Goal: Navigation & Orientation: Find specific page/section

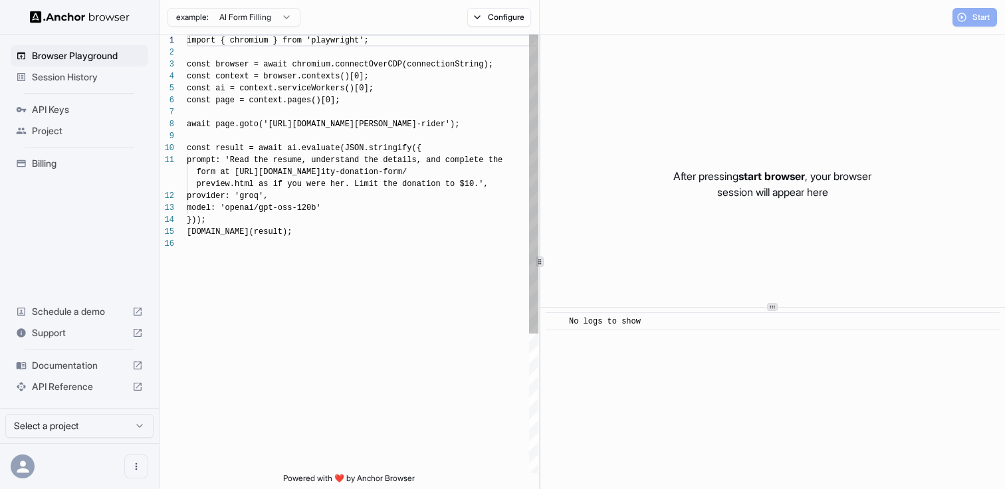
scroll to position [120, 0]
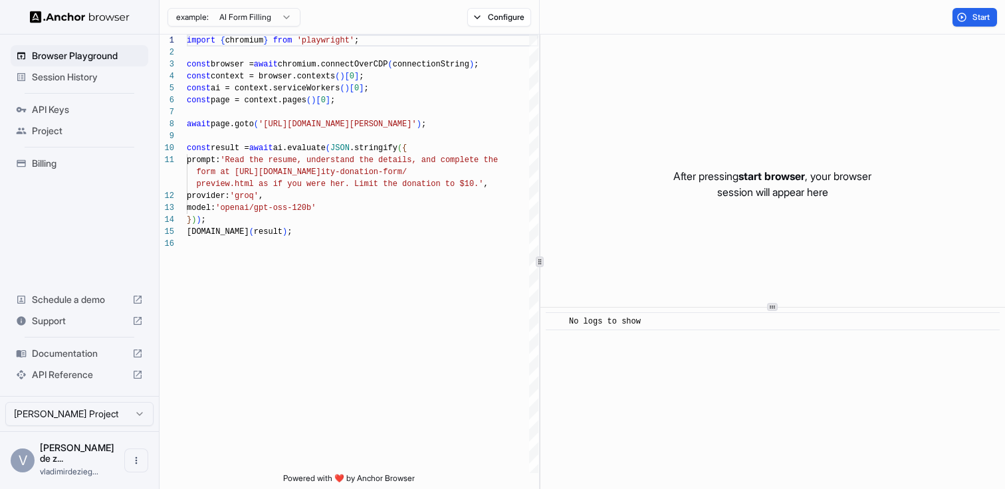
click at [43, 104] on span "API Keys" at bounding box center [87, 109] width 111 height 13
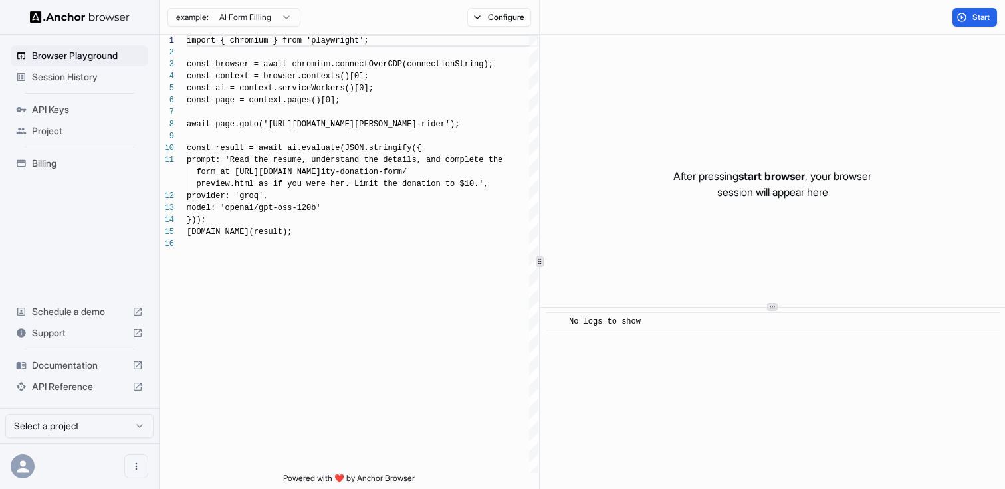
scroll to position [120, 0]
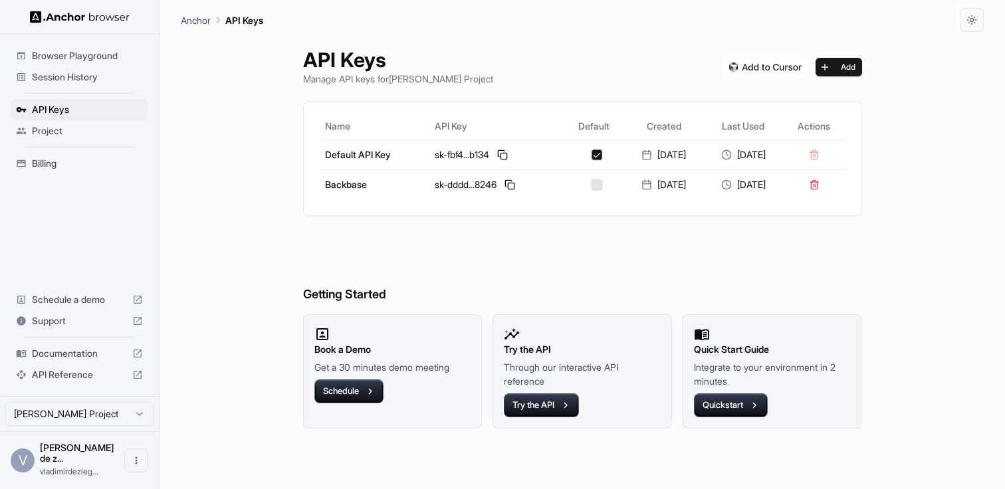
click at [58, 163] on span "Billing" at bounding box center [87, 163] width 111 height 13
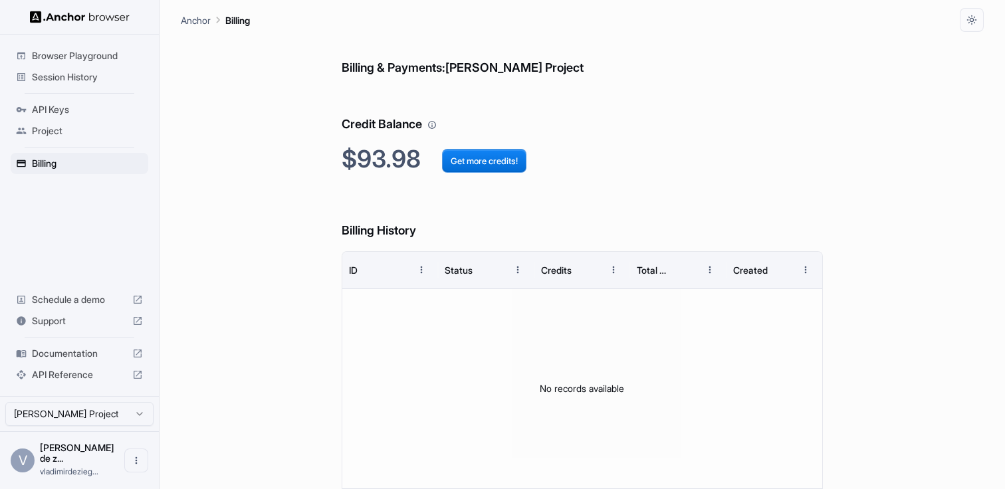
click at [58, 104] on span "API Keys" at bounding box center [87, 109] width 111 height 13
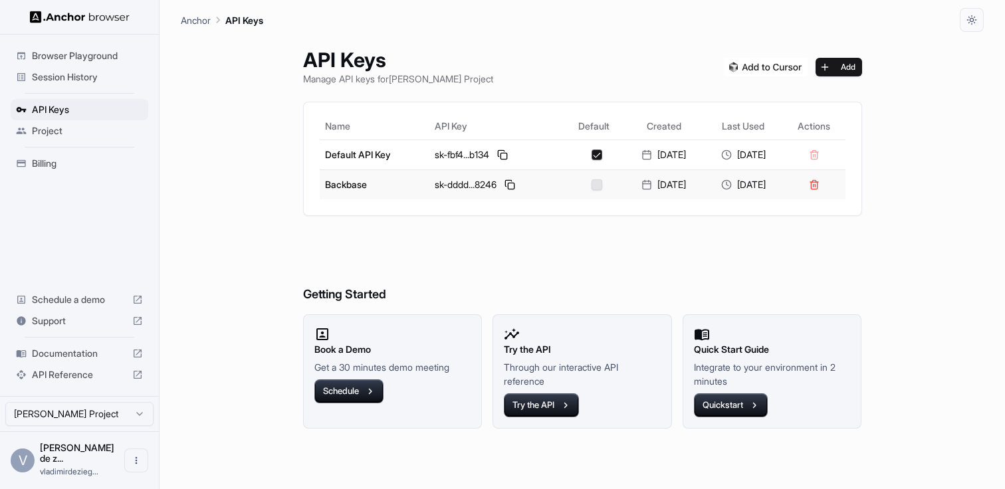
click at [506, 185] on div "sk-dddd...8246" at bounding box center [497, 185] width 124 height 16
click at [502, 185] on button at bounding box center [510, 185] width 16 height 16
click at [68, 55] on span "Browser Playground" at bounding box center [87, 55] width 111 height 13
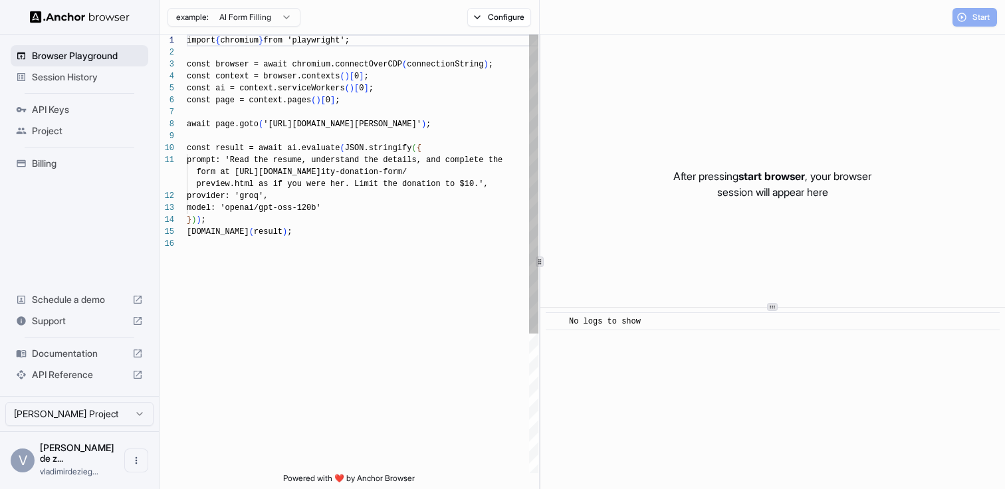
scroll to position [120, 0]
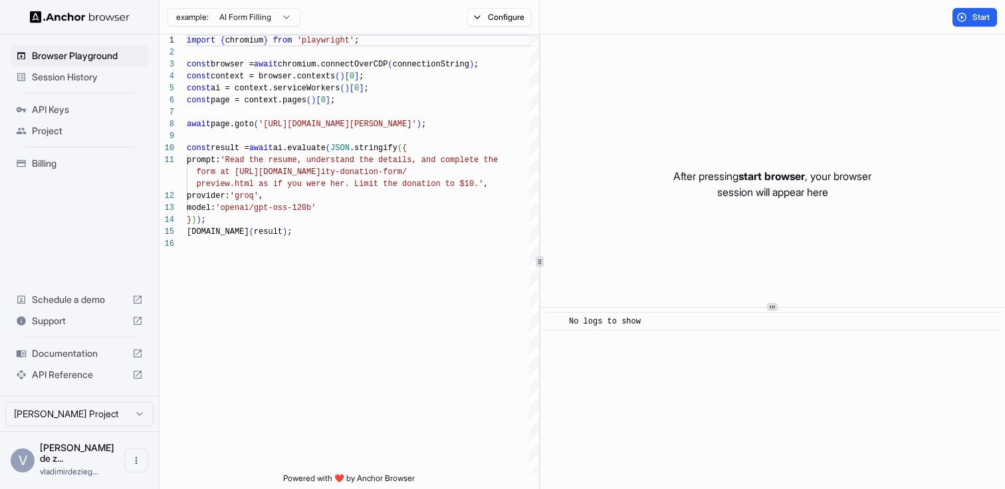
click at [64, 76] on span "Session History" at bounding box center [87, 76] width 111 height 13
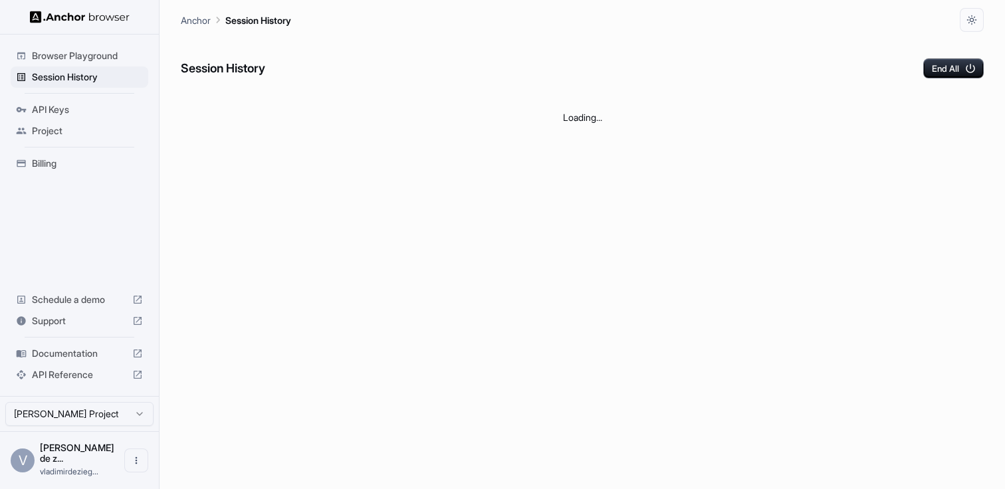
click at [58, 19] on img at bounding box center [80, 17] width 100 height 13
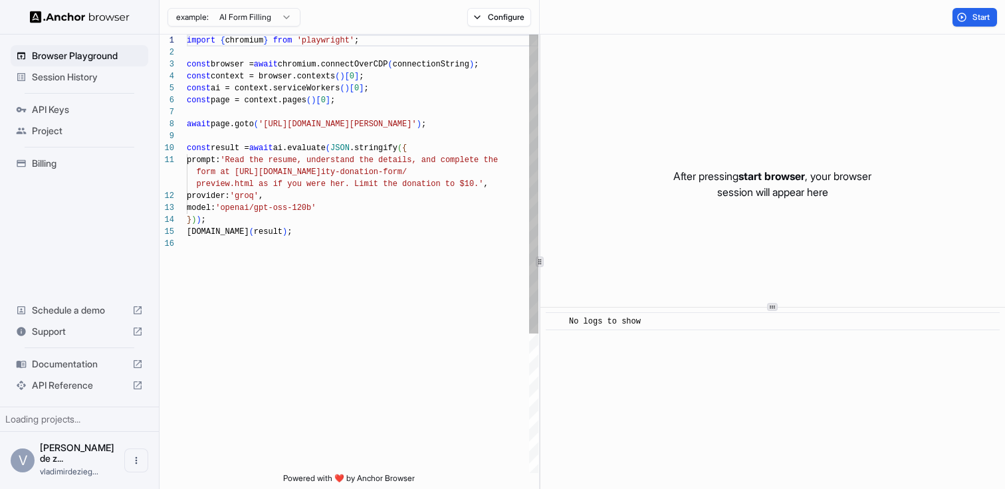
scroll to position [120, 0]
